Goal: Navigation & Orientation: Find specific page/section

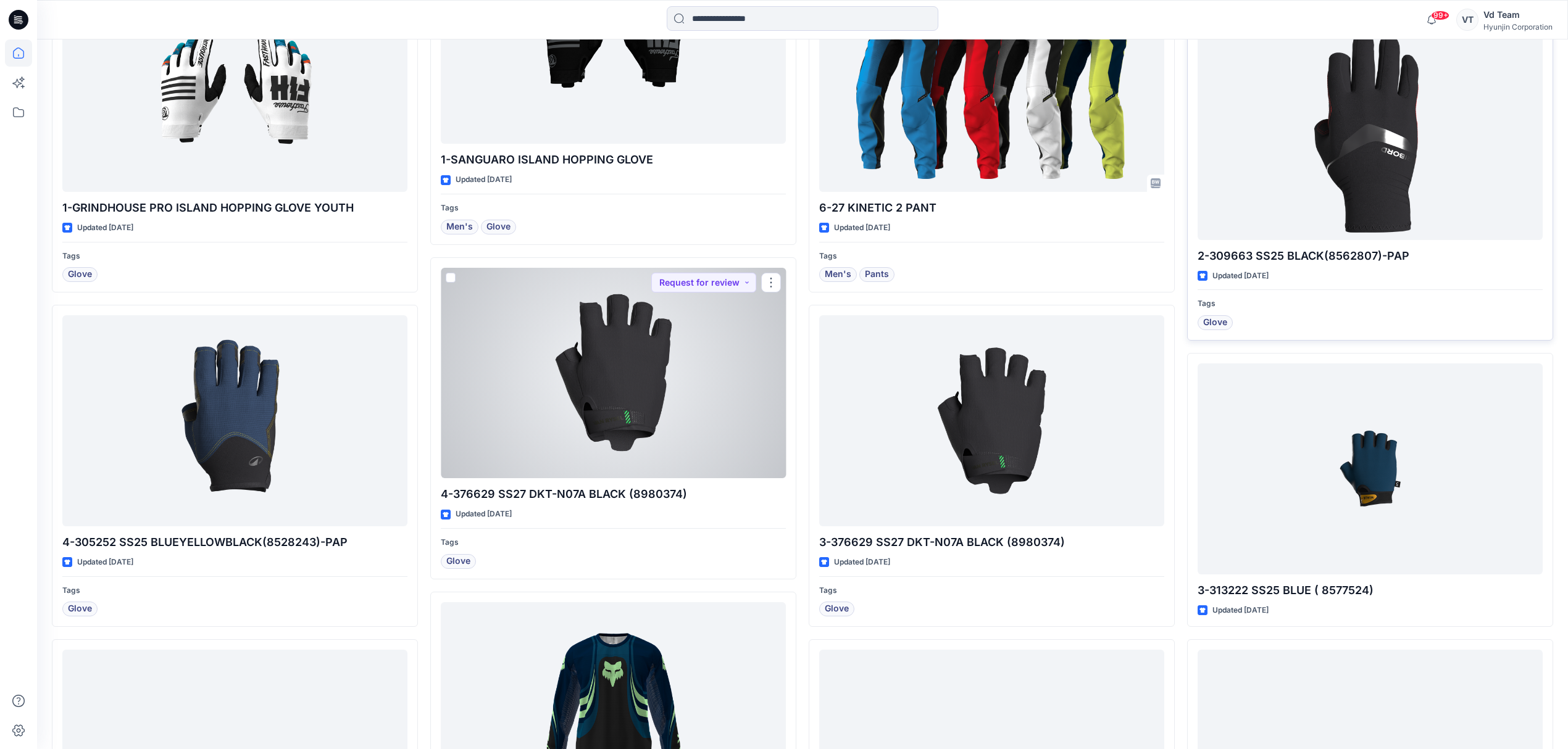
scroll to position [1437, 0]
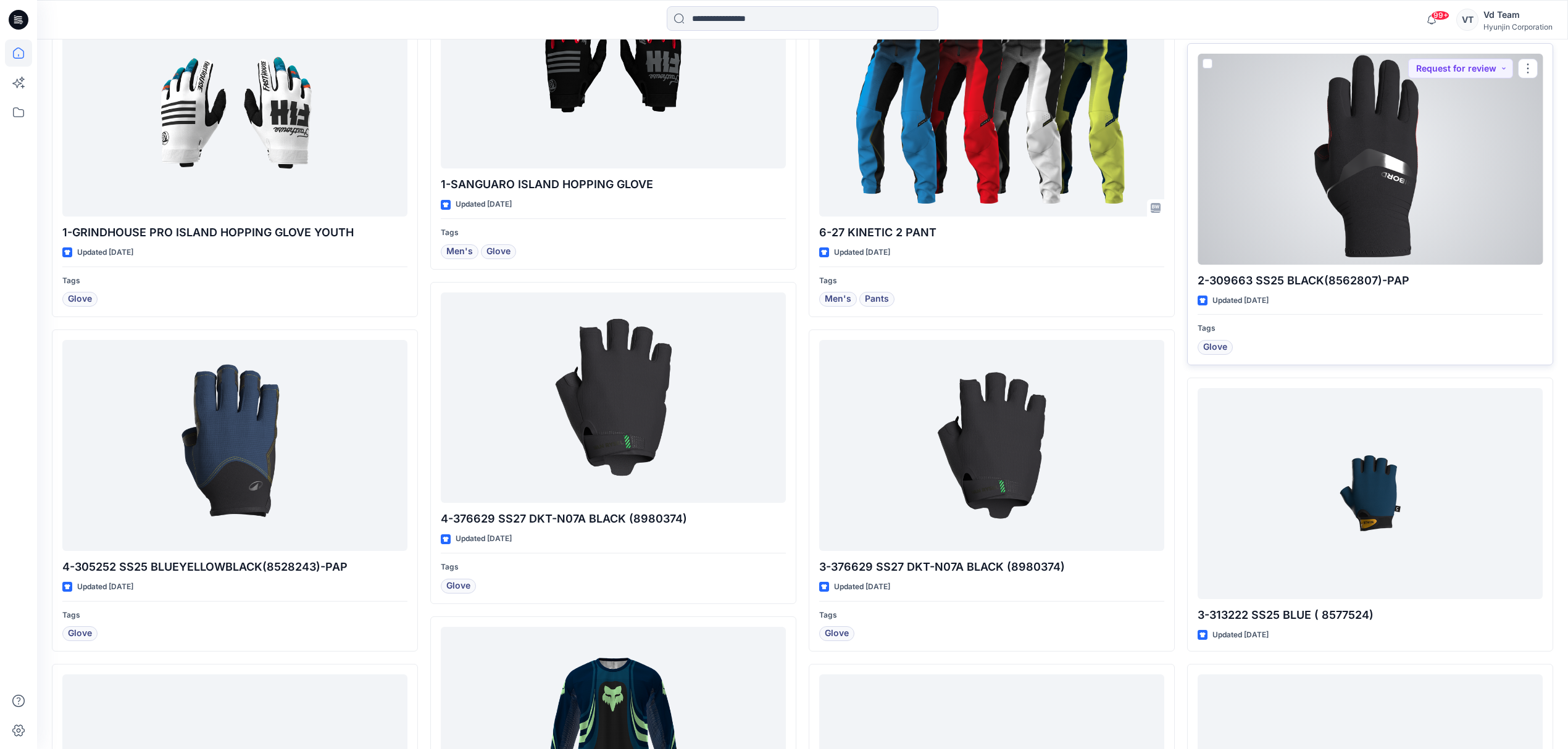
click at [1398, 178] on div at bounding box center [1370, 160] width 345 height 211
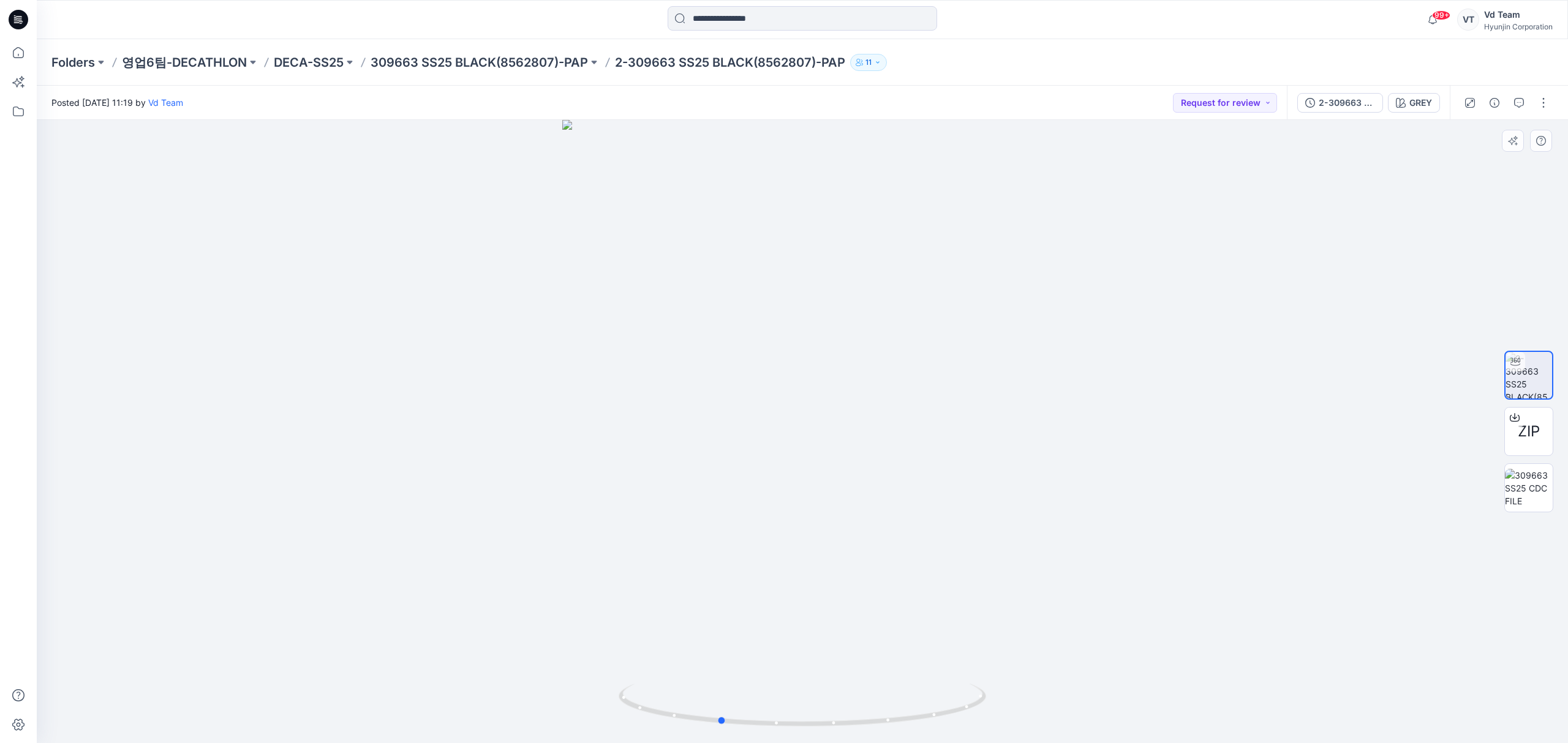
drag, startPoint x: 738, startPoint y: 723, endPoint x: 1022, endPoint y: 681, distance: 287.1
click at [1022, 681] on div at bounding box center [803, 432] width 1531 height 624
click at [461, 59] on p "309663 SS25 BLACK(8562807)-PAP" at bounding box center [479, 62] width 218 height 18
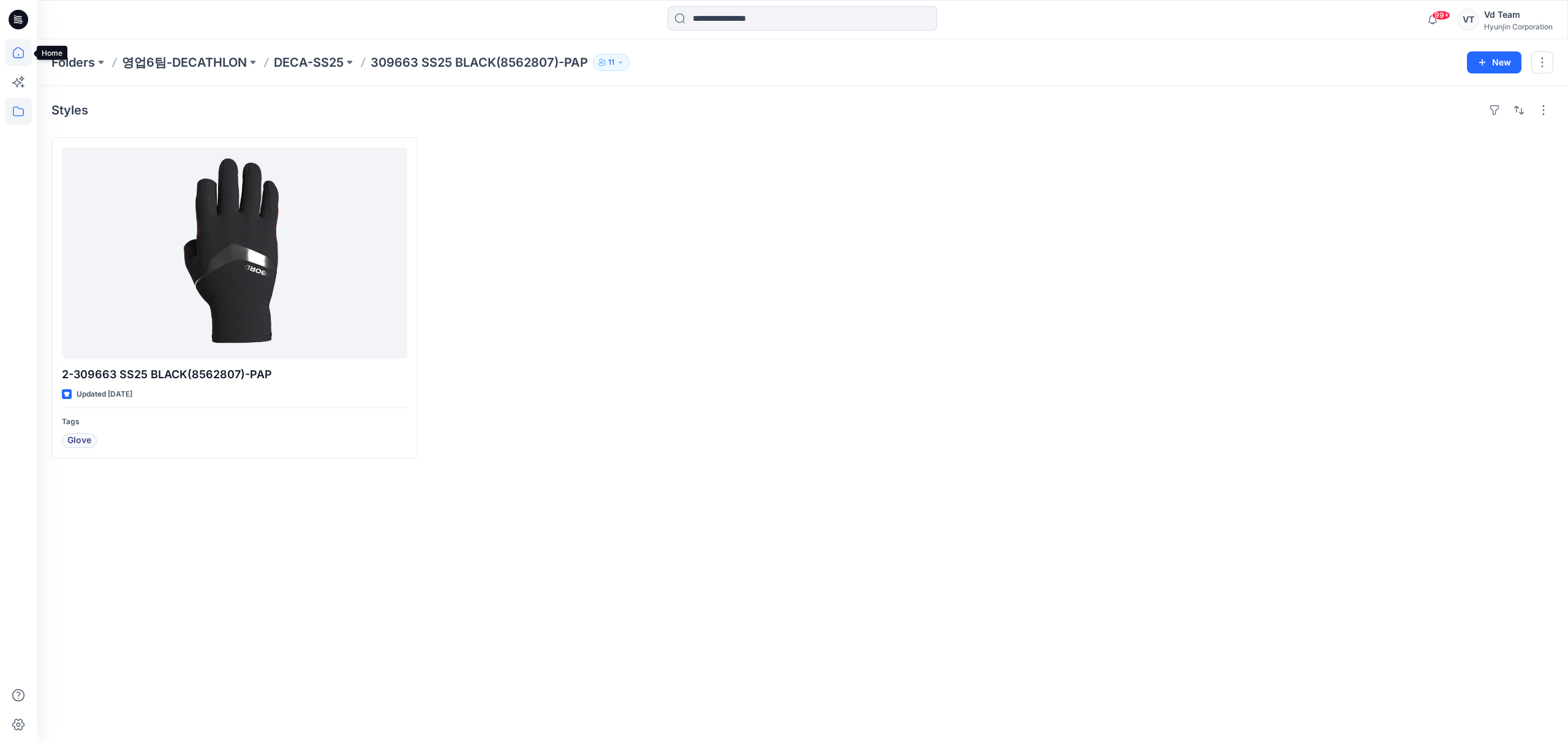
click at [20, 60] on icon at bounding box center [18, 52] width 27 height 27
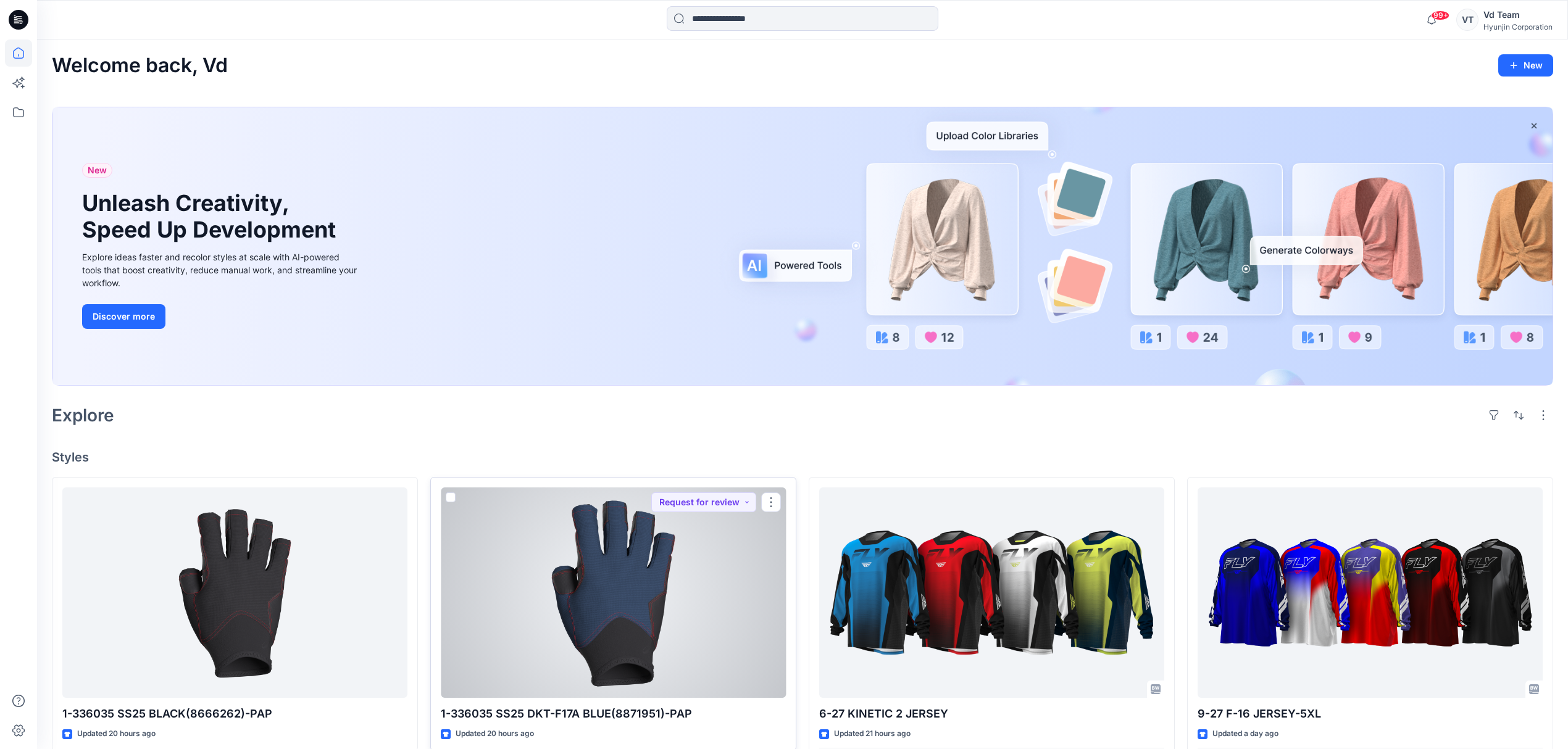
click at [536, 626] on div at bounding box center [613, 593] width 345 height 211
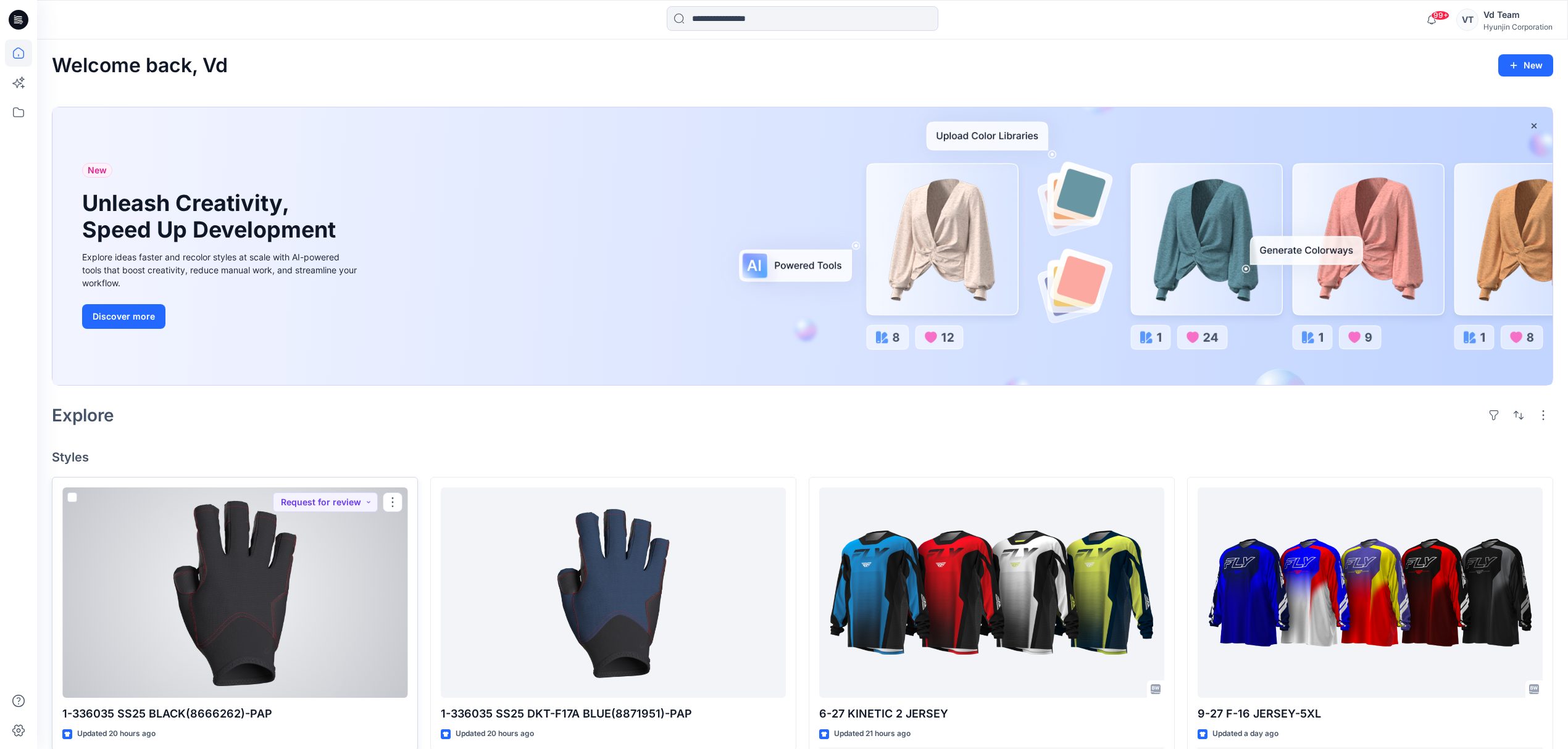
click at [244, 595] on div at bounding box center [235, 593] width 345 height 211
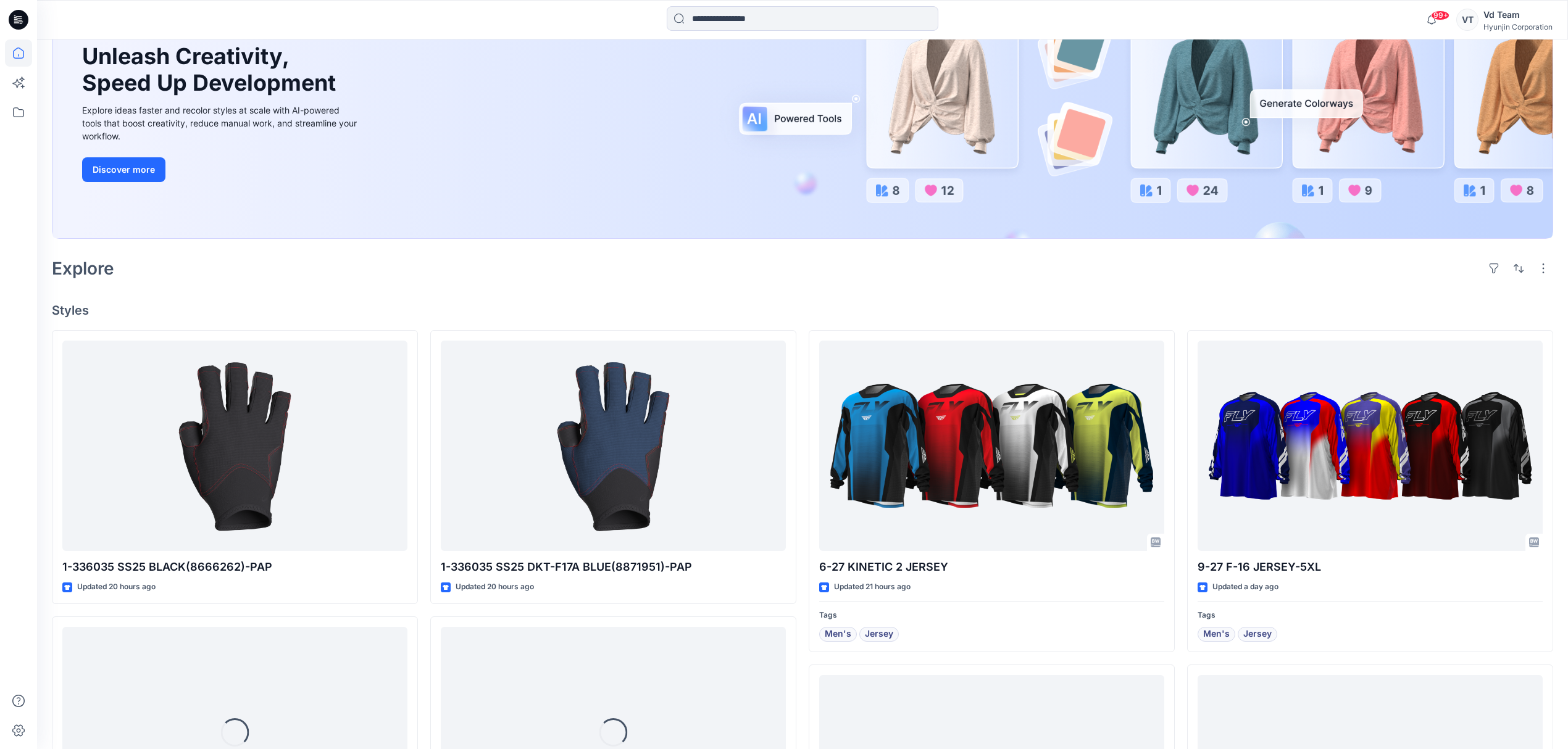
scroll to position [164, 0]
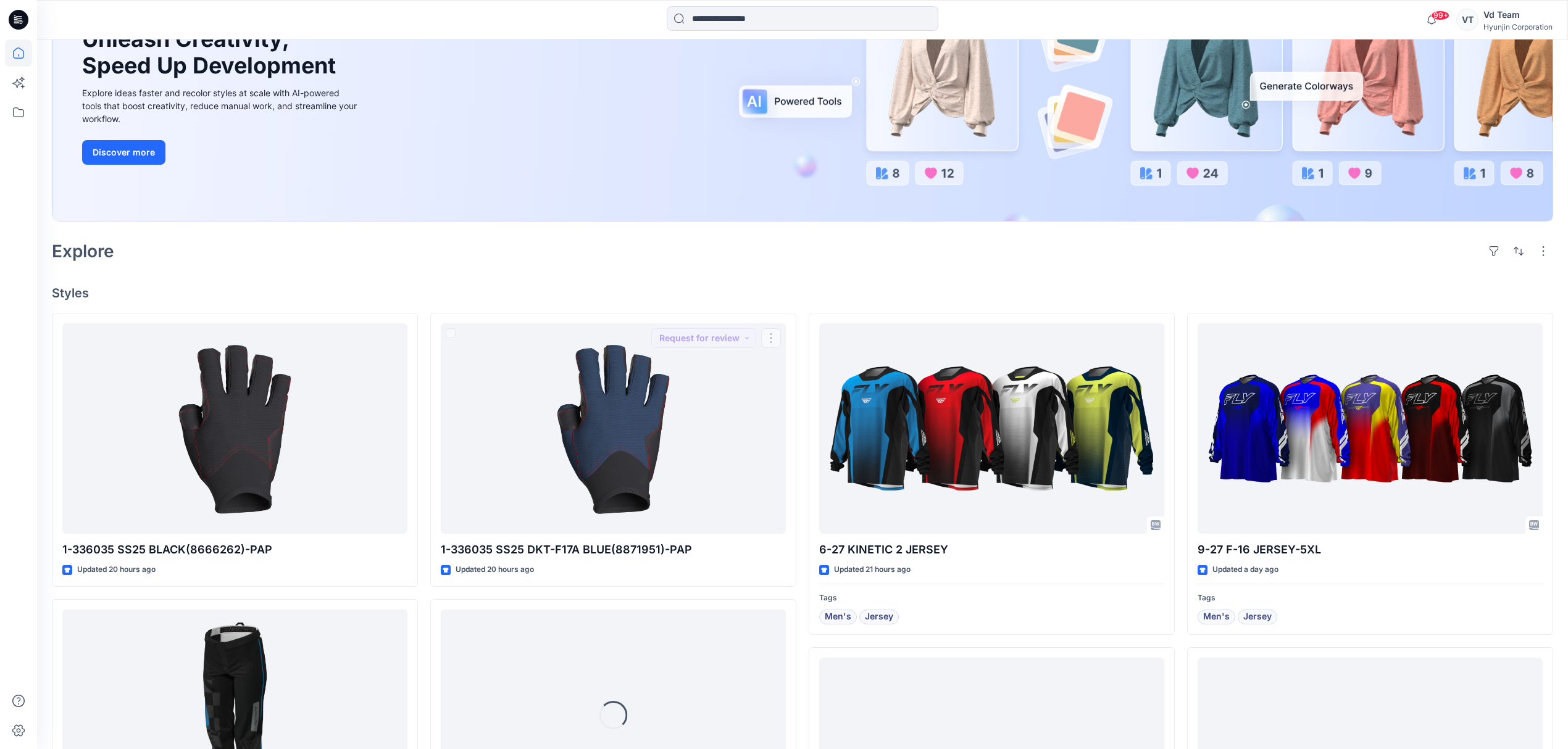
click at [715, 221] on div at bounding box center [802, 82] width 1500 height 278
